Goal: Task Accomplishment & Management: Complete application form

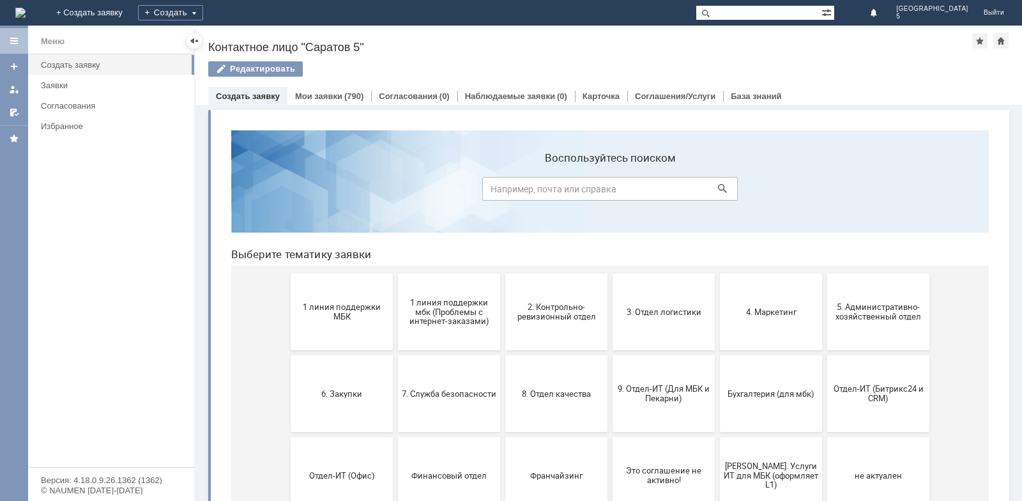
click at [586, 311] on span "2. Контрольно-ревизионный отдел" at bounding box center [556, 311] width 95 height 19
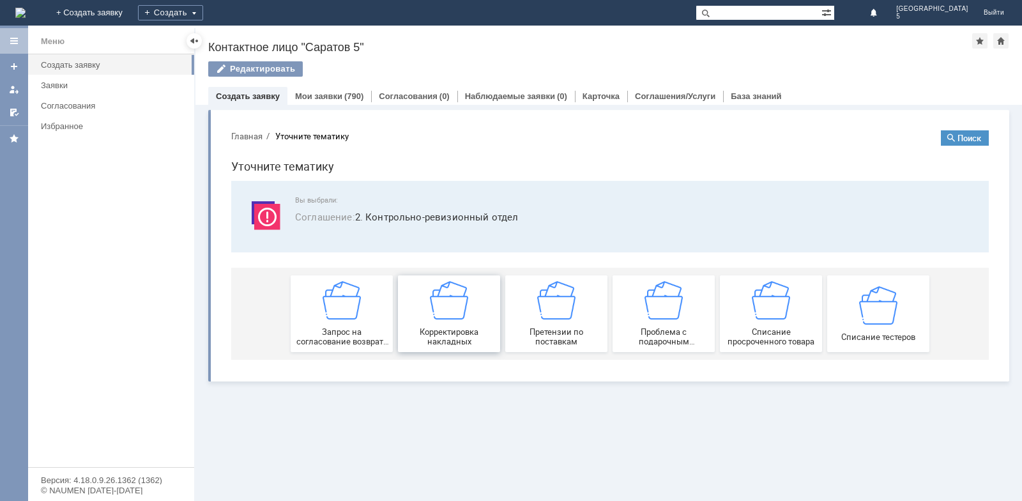
click at [463, 317] on img at bounding box center [449, 300] width 38 height 38
click at [77, 90] on link "Заявки" at bounding box center [114, 85] width 156 height 20
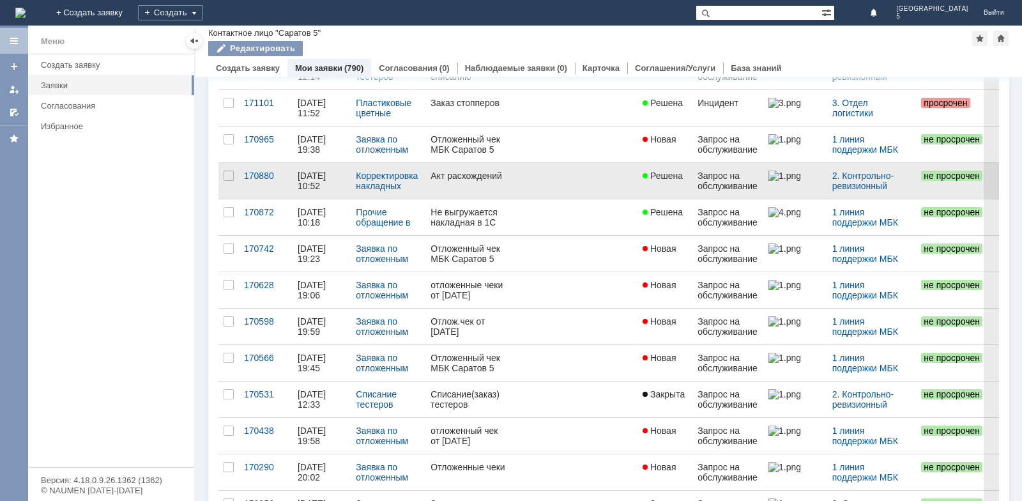
click at [435, 174] on div "Акт расхождений" at bounding box center [468, 176] width 75 height 10
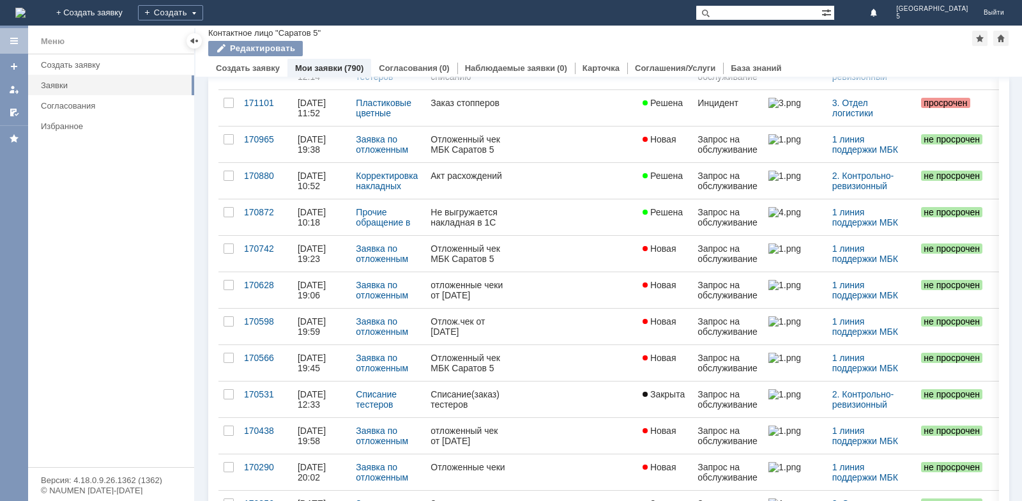
click at [474, 186] on div "Назад | Контактное лицо "Саратов 5" Контактное лицо "Саратов 5" Редактировать e…" at bounding box center [609, 263] width 827 height 475
click at [620, 181] on div "Назад | Контактное лицо "Саратов 5" Контактное лицо "Саратов 5" Редактировать e…" at bounding box center [609, 263] width 827 height 475
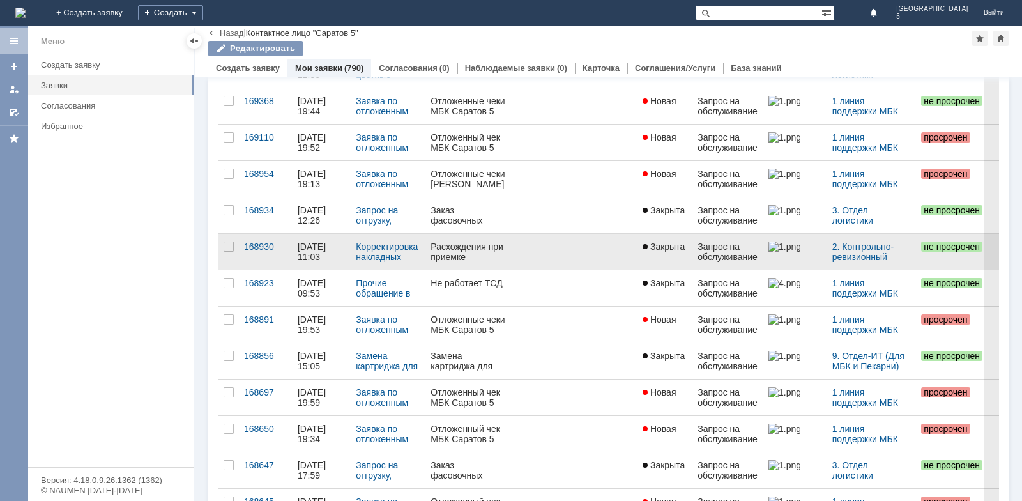
click at [474, 258] on div "Расхождения при приемке" at bounding box center [468, 252] width 75 height 20
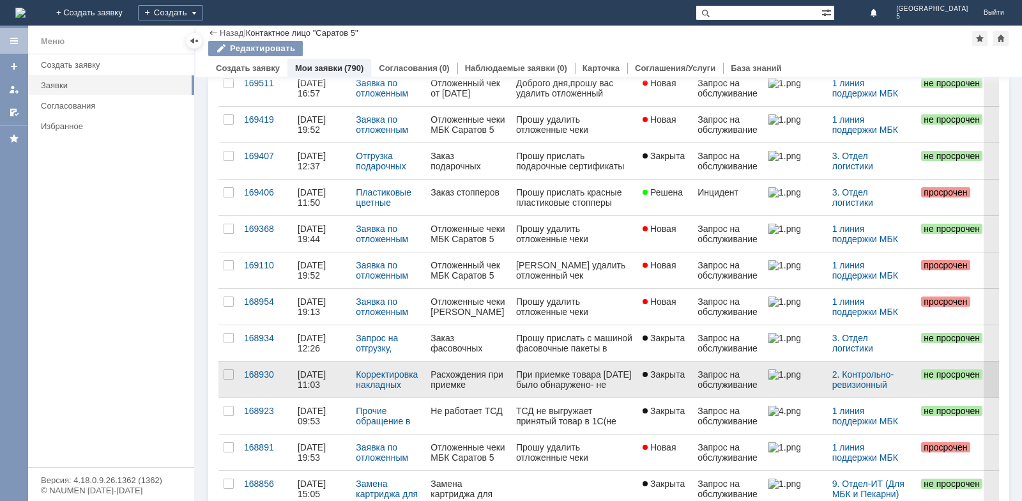
click at [462, 387] on div "Расхождения при приемке" at bounding box center [468, 379] width 75 height 20
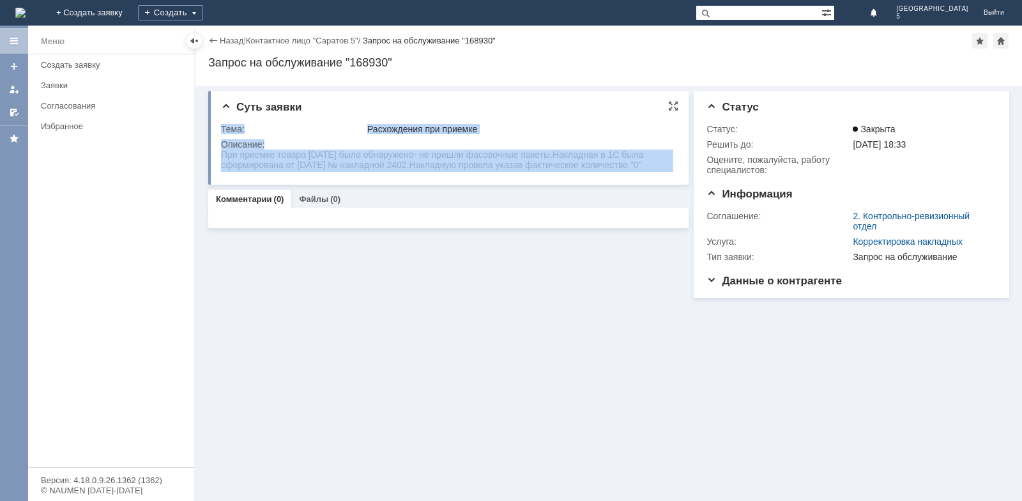
drag, startPoint x: 441, startPoint y: 299, endPoint x: 493, endPoint y: 160, distance: 148.8
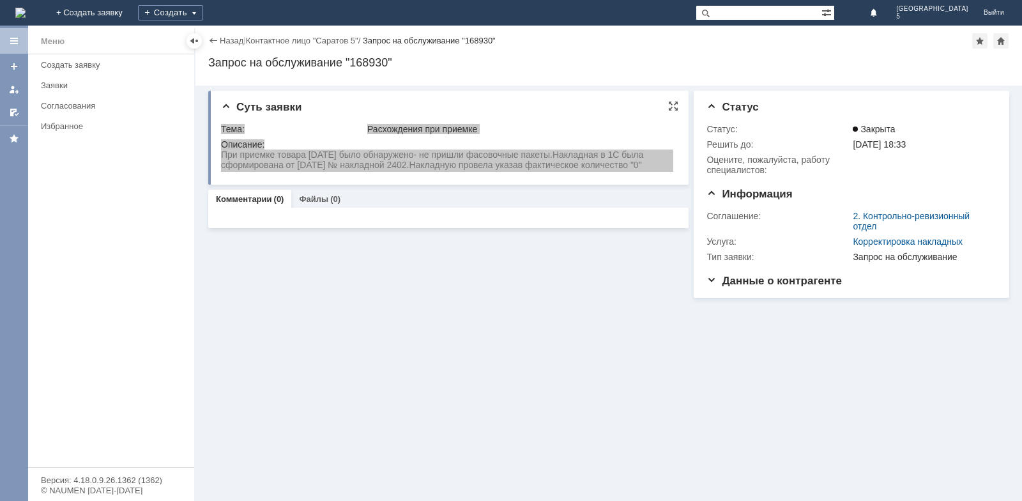
drag, startPoint x: 653, startPoint y: 163, endPoint x: 205, endPoint y: 150, distance: 448.2
click at [221, 150] on html "При приемке товара [DATE] было обнаружено- не пришли фасовочные пакеты.Накладна…" at bounding box center [447, 160] width 452 height 20
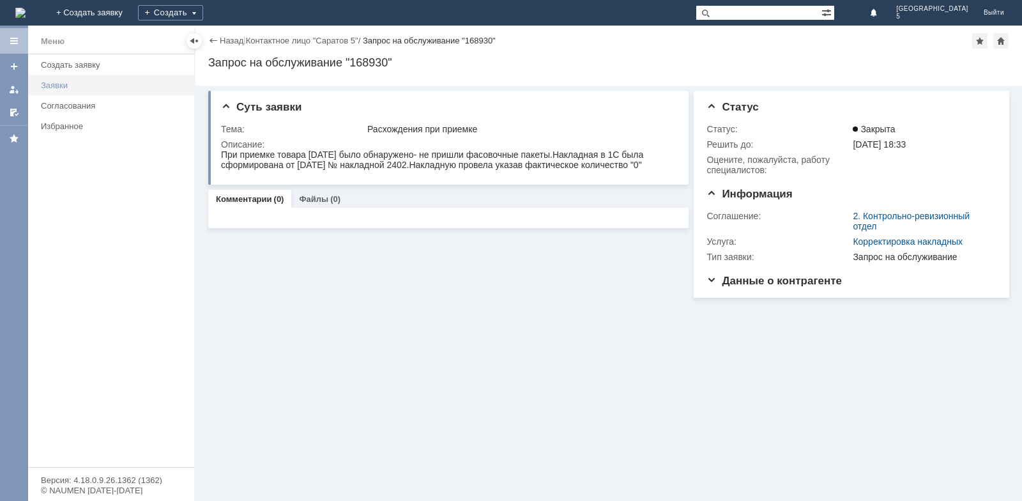
click at [66, 88] on div "Заявки" at bounding box center [114, 86] width 146 height 10
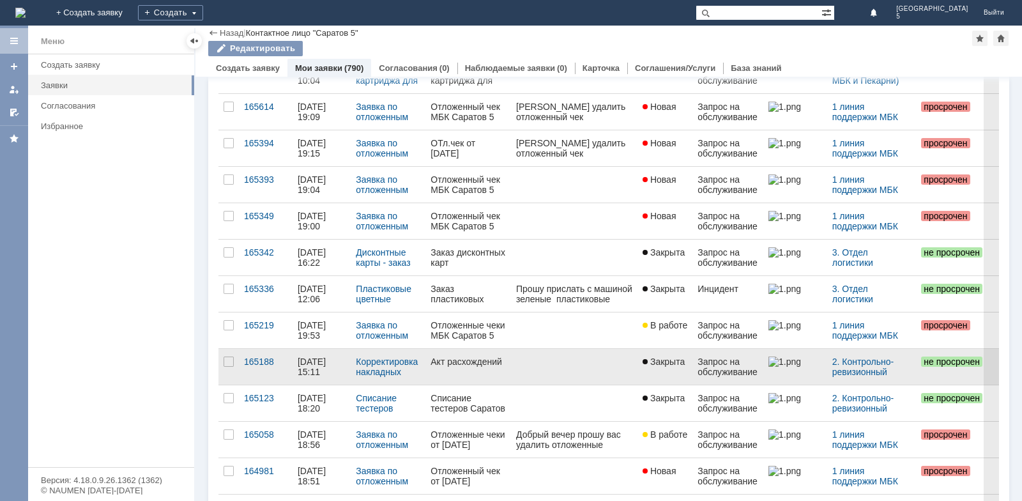
click at [475, 367] on div "Акт расхождений" at bounding box center [468, 362] width 75 height 10
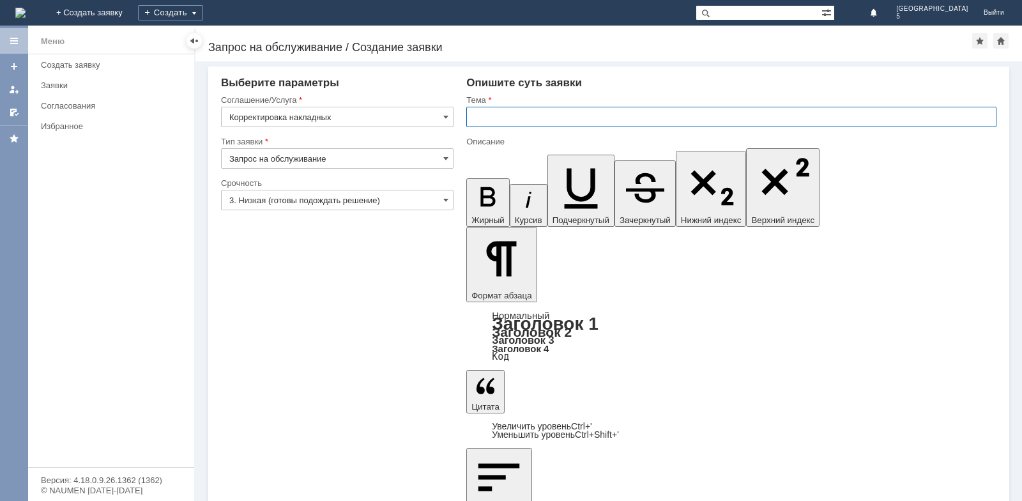
click at [505, 110] on input "text" at bounding box center [732, 117] width 530 height 20
type input "Акт расхождений"
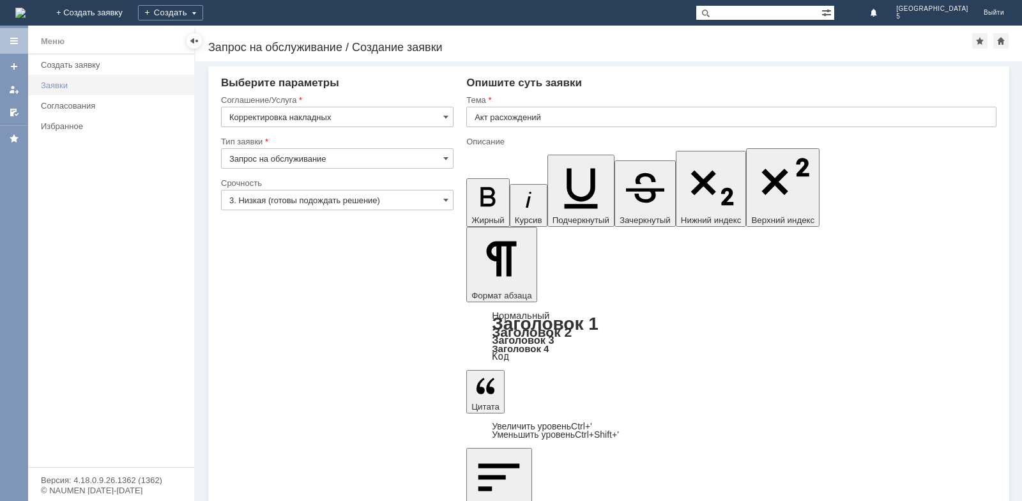
click at [60, 89] on div "Заявки" at bounding box center [114, 86] width 146 height 10
drag, startPoint x: 580, startPoint y: 3438, endPoint x: 458, endPoint y: 3459, distance: 123.8
drag, startPoint x: 610, startPoint y: 3440, endPoint x: 615, endPoint y: 3448, distance: 9.8
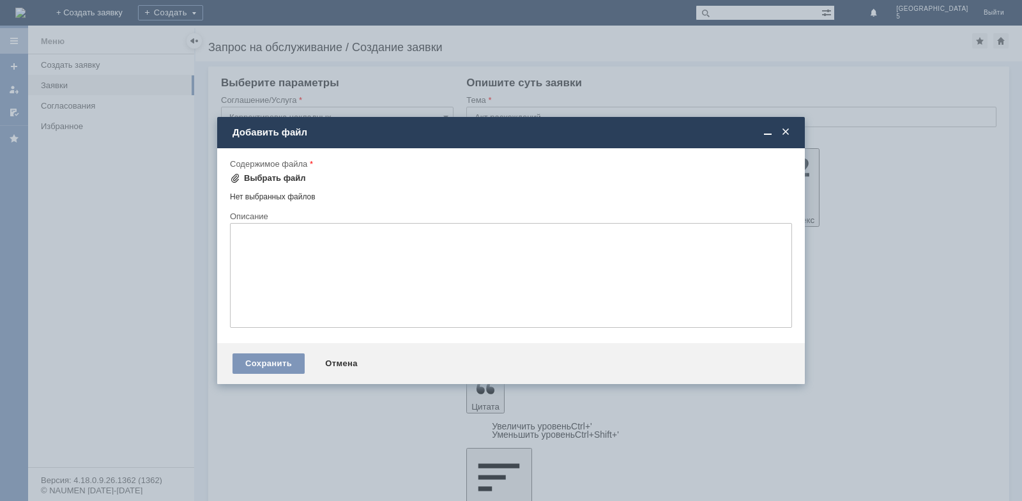
click at [293, 175] on div "Выбрать файл" at bounding box center [275, 178] width 62 height 10
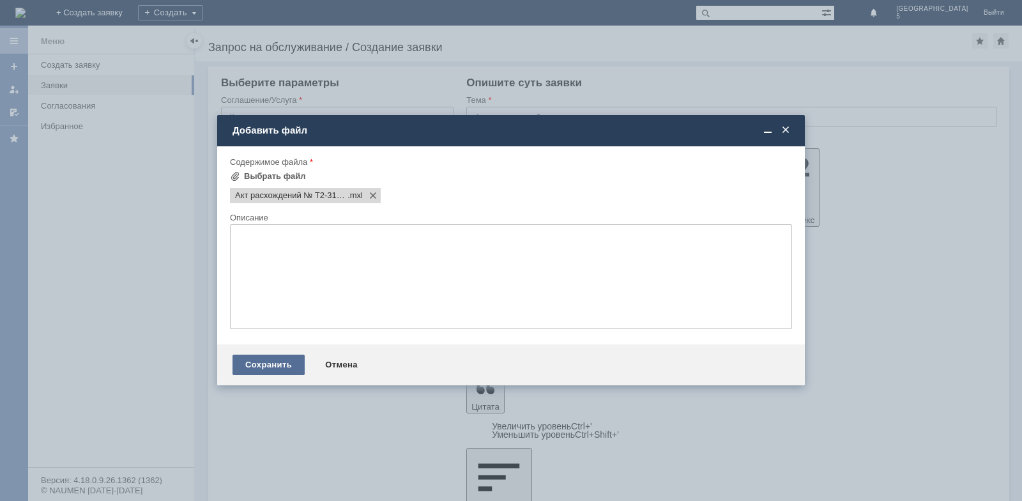
click at [266, 366] on div "Сохранить" at bounding box center [269, 365] width 72 height 20
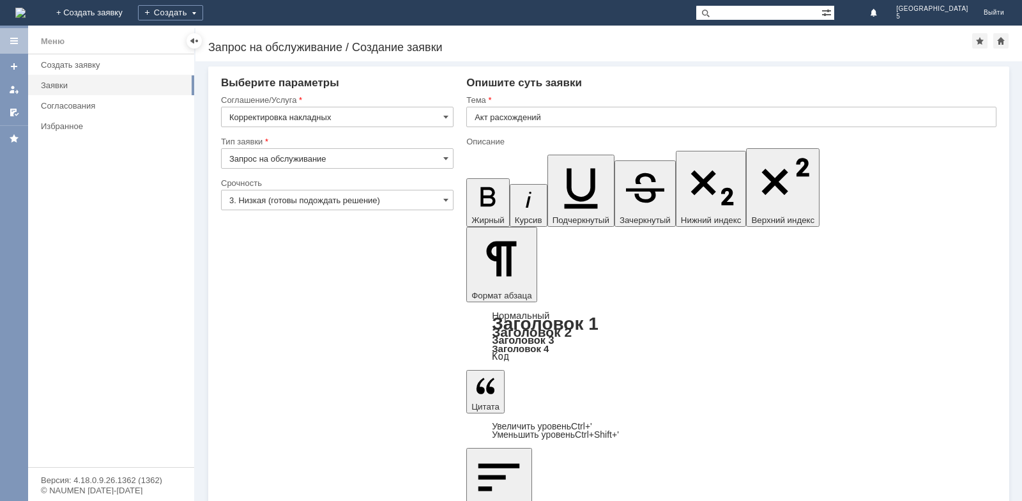
click at [561, 117] on input "Акт расхождений" at bounding box center [732, 117] width 530 height 20
click at [495, 119] on input "Акт расхождений" at bounding box center [732, 117] width 530 height 20
click at [550, 118] on input "Акт расхождений" at bounding box center [732, 117] width 530 height 20
type input "Акт расхождений"
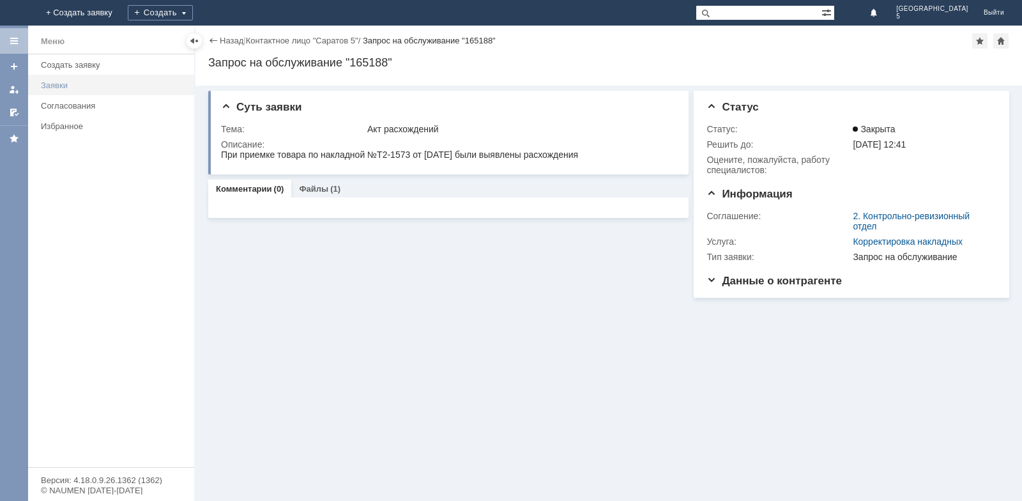
click at [71, 80] on link "Заявки" at bounding box center [114, 85] width 156 height 20
